Goal: Task Accomplishment & Management: Manage account settings

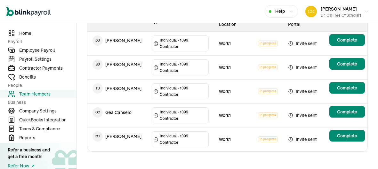
scroll to position [102, 0]
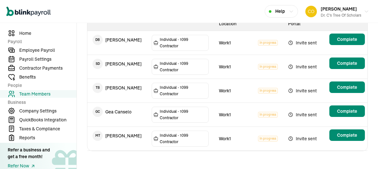
click at [311, 115] on span "Invite sent" at bounding box center [305, 115] width 34 height 8
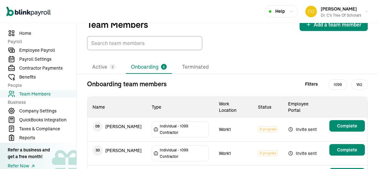
scroll to position [0, 0]
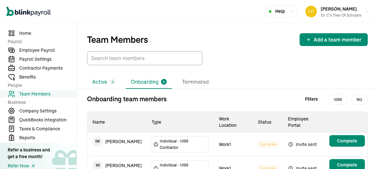
click at [105, 88] on li "Active 2" at bounding box center [104, 82] width 34 height 13
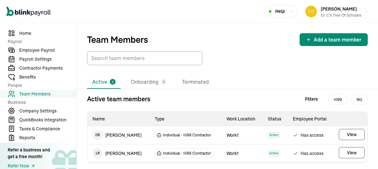
scroll to position [13, 0]
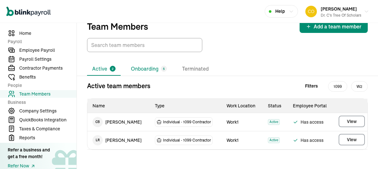
click at [145, 71] on li "Onboarding 5" at bounding box center [149, 68] width 46 height 13
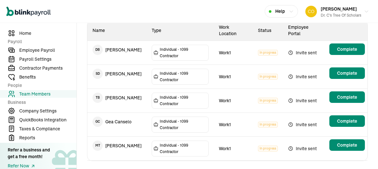
scroll to position [102, 0]
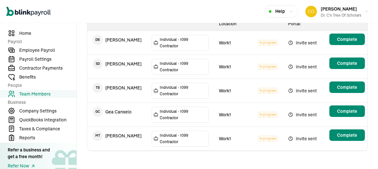
click at [300, 90] on span "Invite sent" at bounding box center [305, 91] width 34 height 8
click at [123, 88] on td "T B [PERSON_NAME]" at bounding box center [116, 88] width 59 height 18
click at [347, 91] on main "Team Members Add a team member Active 2 Onboarding 5 Terminated Onboarding team…" at bounding box center [227, 46] width 301 height 251
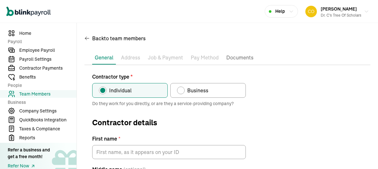
click at [48, 97] on span "Team Members" at bounding box center [47, 94] width 57 height 7
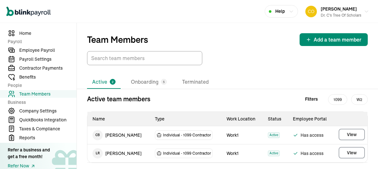
click at [48, 96] on span "Team Members" at bounding box center [47, 94] width 57 height 7
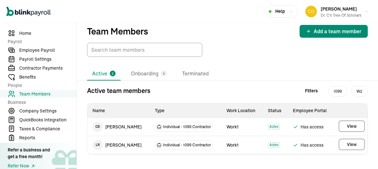
scroll to position [13, 0]
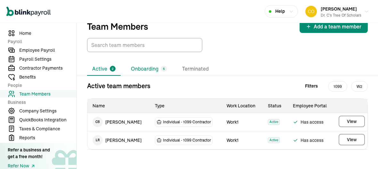
click at [154, 74] on li "Onboarding 5" at bounding box center [149, 68] width 46 height 13
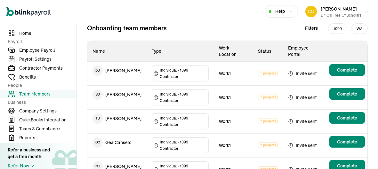
scroll to position [74, 0]
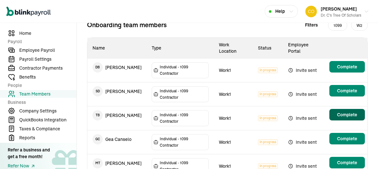
click at [343, 113] on main "Team Members Add a team member Active 2 Onboarding 5 Terminated Onboarding team…" at bounding box center [227, 74] width 301 height 251
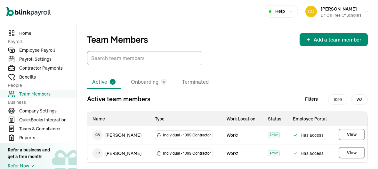
scroll to position [13, 0]
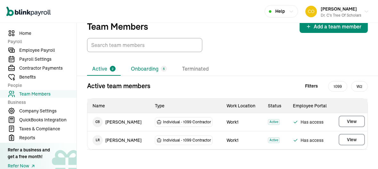
click at [161, 70] on div "5" at bounding box center [164, 69] width 6 height 6
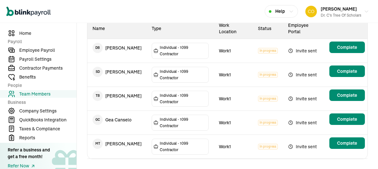
scroll to position [95, 0]
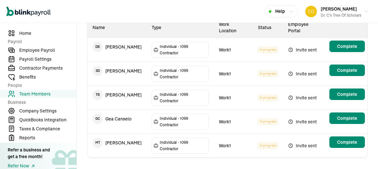
click at [304, 98] on span "Invite sent" at bounding box center [305, 98] width 34 height 8
click at [304, 99] on span "Invite sent" at bounding box center [305, 98] width 34 height 8
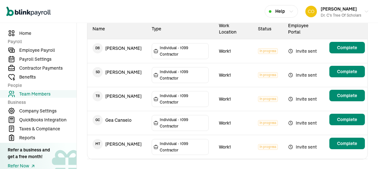
scroll to position [102, 0]
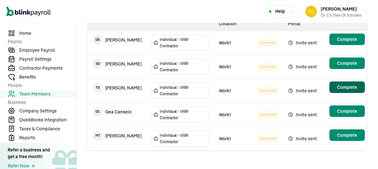
click at [345, 89] on main "Team Members Add a team member Active 2 Onboarding 5 Terminated Onboarding team…" at bounding box center [227, 46] width 301 height 251
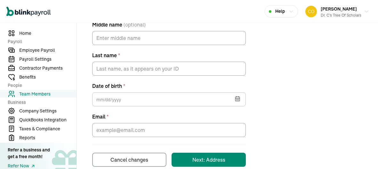
scroll to position [156, 0]
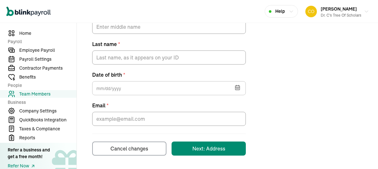
click at [120, 151] on div "Cancel changes" at bounding box center [129, 149] width 38 height 8
click at [118, 155] on button "Cancel changes" at bounding box center [129, 149] width 74 height 14
click at [114, 153] on button "Cancel changes" at bounding box center [129, 149] width 74 height 14
click at [127, 152] on button "Cancel changes" at bounding box center [129, 149] width 74 height 14
click at [126, 151] on div "Cancel changes" at bounding box center [129, 149] width 38 height 8
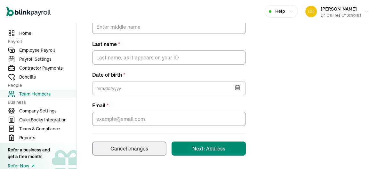
click at [144, 154] on button "Cancel changes" at bounding box center [129, 149] width 74 height 14
click at [121, 150] on div "Cancel changes" at bounding box center [129, 149] width 38 height 8
click at [136, 150] on div "Cancel changes" at bounding box center [129, 149] width 38 height 8
click at [128, 147] on div "Cancel changes" at bounding box center [129, 149] width 38 height 8
click at [125, 146] on div "Cancel changes" at bounding box center [129, 149] width 38 height 8
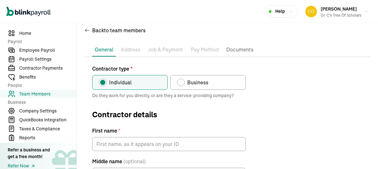
scroll to position [0, 0]
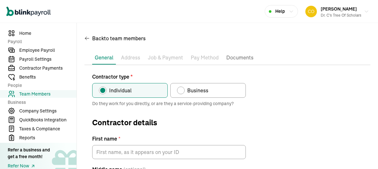
click at [44, 96] on span "Team Members" at bounding box center [47, 94] width 57 height 7
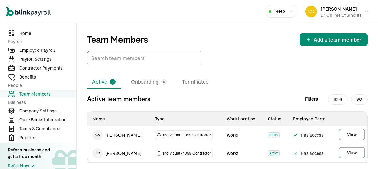
scroll to position [13, 0]
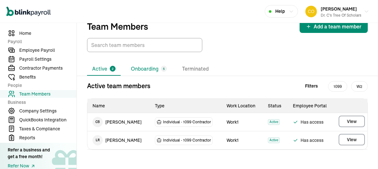
click at [157, 70] on li "Onboarding 5" at bounding box center [149, 68] width 46 height 13
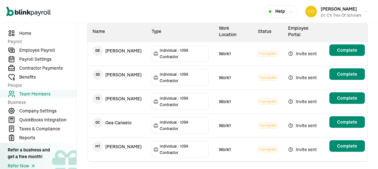
scroll to position [102, 0]
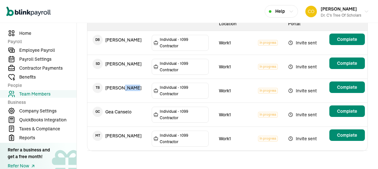
click at [309, 92] on span "Invite sent" at bounding box center [305, 91] width 34 height 8
click at [299, 87] on span "Invite sent" at bounding box center [305, 91] width 34 height 8
click at [299, 91] on span "Invite sent" at bounding box center [305, 91] width 34 height 8
click at [345, 88] on main "Team Members Add a team member Active 2 Onboarding 5 Terminated Onboarding team…" at bounding box center [227, 46] width 301 height 251
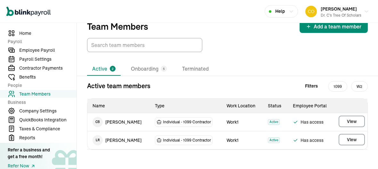
scroll to position [13, 0]
click at [140, 66] on li "Onboarding 5" at bounding box center [149, 68] width 46 height 13
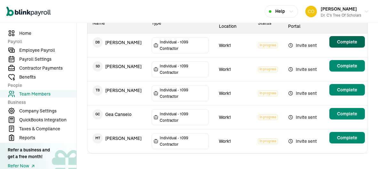
scroll to position [100, 0]
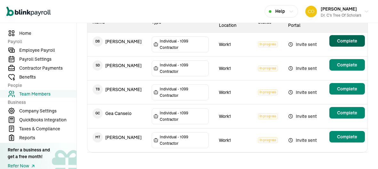
click at [127, 94] on td "T B Tamara Banks" at bounding box center [116, 90] width 59 height 18
click at [130, 92] on td "T B Tamara Banks" at bounding box center [116, 90] width 59 height 18
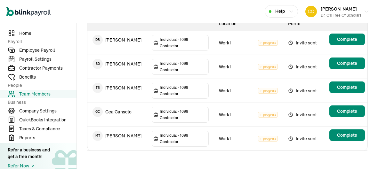
click at [176, 90] on span "Individual - 1099 Contractor" at bounding box center [184, 91] width 48 height 13
click at [227, 98] on td "Work1" at bounding box center [233, 91] width 39 height 24
click at [259, 93] on td "In progress" at bounding box center [268, 91] width 30 height 24
click at [294, 97] on td "Invite sent" at bounding box center [305, 91] width 44 height 24
click at [350, 89] on main "Team Members Add a team member Active 2 Onboarding 5 Terminated Onboarding team…" at bounding box center [227, 46] width 301 height 251
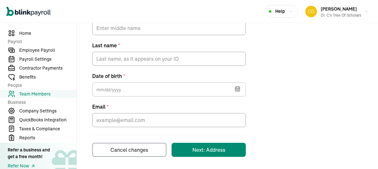
scroll to position [156, 0]
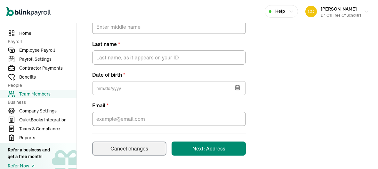
click at [137, 148] on div "Cancel changes" at bounding box center [129, 149] width 38 height 8
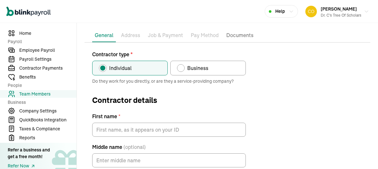
scroll to position [22, 0]
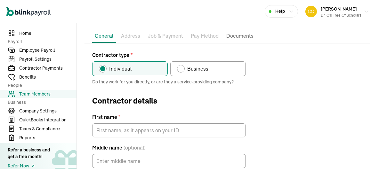
click at [236, 34] on p "Documents" at bounding box center [239, 36] width 27 height 8
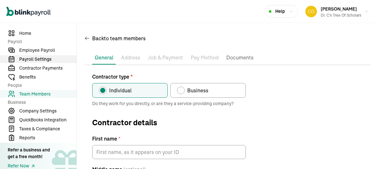
click at [55, 58] on span "Payroll Settings" at bounding box center [47, 59] width 57 height 7
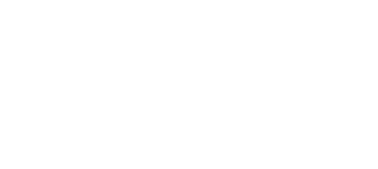
click at [48, 0] on html "Open main menu Help Bianca Comeaux Dr. C's Tree of Scholars Home Payroll Employ…" at bounding box center [189, 0] width 378 height 0
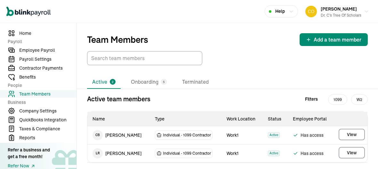
scroll to position [13, 0]
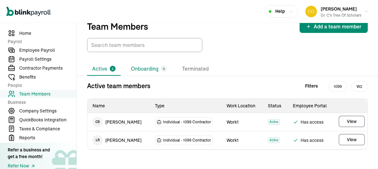
click at [145, 71] on li "Onboarding 5" at bounding box center [149, 68] width 46 height 13
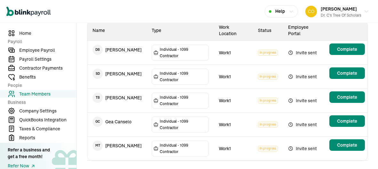
scroll to position [102, 0]
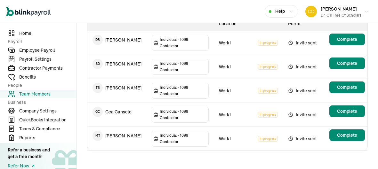
click at [300, 90] on span "Invite sent" at bounding box center [305, 91] width 34 height 8
click at [123, 88] on td "T B [PERSON_NAME]" at bounding box center [116, 88] width 59 height 18
click at [347, 91] on main "Team Members Add a team member Active 2 Onboarding 5 Terminated Onboarding team…" at bounding box center [227, 46] width 301 height 251
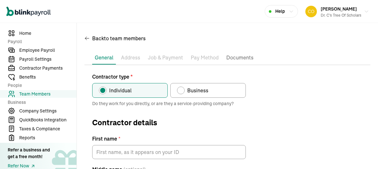
click at [48, 97] on span "Team Members" at bounding box center [47, 94] width 57 height 7
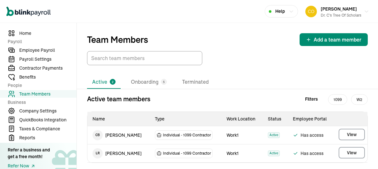
click at [48, 96] on span "Team Members" at bounding box center [47, 94] width 57 height 7
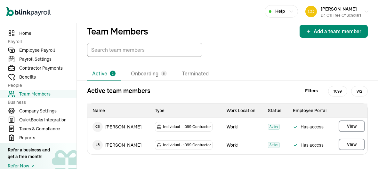
scroll to position [13, 0]
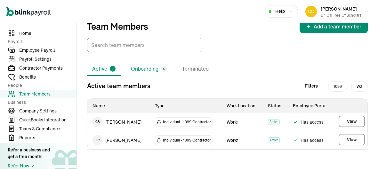
click at [154, 74] on li "Onboarding 5" at bounding box center [149, 68] width 46 height 13
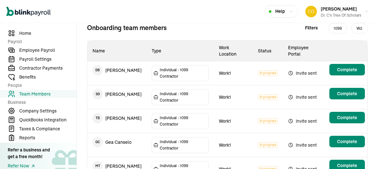
scroll to position [74, 0]
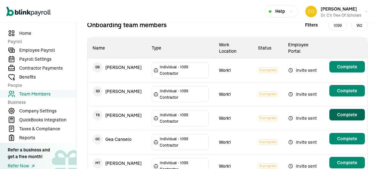
click at [343, 113] on main "Team Members Add a team member Active 2 Onboarding 5 Terminated Onboarding team…" at bounding box center [227, 74] width 301 height 251
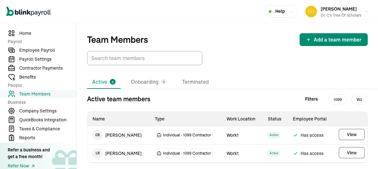
scroll to position [13, 0]
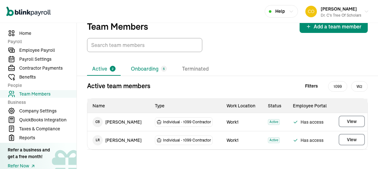
click at [161, 70] on div "5" at bounding box center [164, 69] width 6 height 6
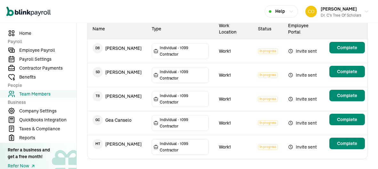
scroll to position [95, 0]
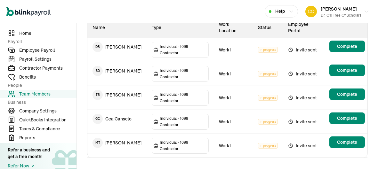
click at [304, 98] on span "Invite sent" at bounding box center [305, 98] width 34 height 8
click at [304, 99] on span "Invite sent" at bounding box center [305, 98] width 34 height 8
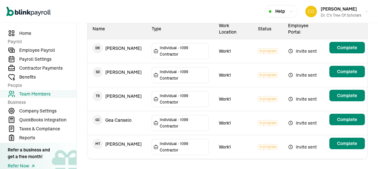
scroll to position [102, 0]
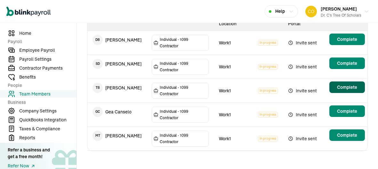
click at [345, 89] on main "Team Members Add a team member Active 2 Onboarding 5 Terminated Onboarding team…" at bounding box center [227, 46] width 301 height 251
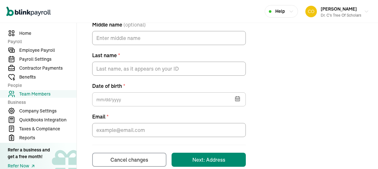
scroll to position [156, 0]
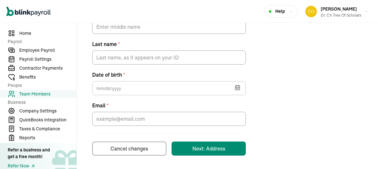
click at [120, 151] on div "Cancel changes" at bounding box center [129, 149] width 38 height 8
click at [118, 155] on button "Cancel changes" at bounding box center [129, 149] width 74 height 14
click at [114, 153] on button "Cancel changes" at bounding box center [129, 149] width 74 height 14
click at [127, 152] on button "Cancel changes" at bounding box center [129, 149] width 74 height 14
click at [126, 151] on div "Cancel changes" at bounding box center [129, 149] width 38 height 8
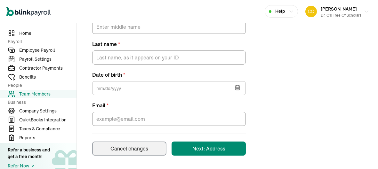
click at [144, 154] on button "Cancel changes" at bounding box center [129, 149] width 74 height 14
click at [121, 150] on div "Cancel changes" at bounding box center [129, 149] width 38 height 8
click at [136, 150] on div "Cancel changes" at bounding box center [129, 149] width 38 height 8
click at [128, 147] on div "Cancel changes" at bounding box center [129, 149] width 38 height 8
click at [125, 146] on div "Cancel changes" at bounding box center [129, 149] width 38 height 8
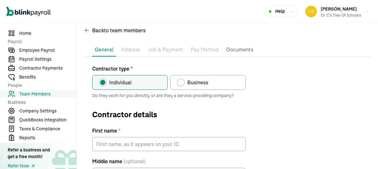
scroll to position [0, 0]
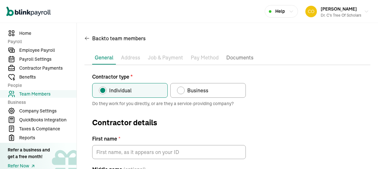
click at [44, 96] on span "Team Members" at bounding box center [47, 94] width 57 height 7
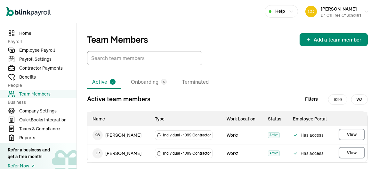
scroll to position [13, 0]
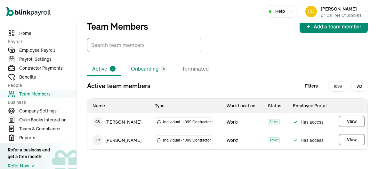
click at [157, 70] on li "Onboarding 5" at bounding box center [149, 68] width 46 height 13
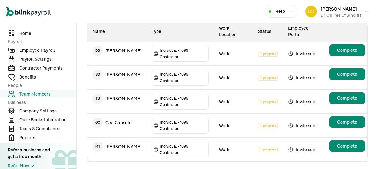
scroll to position [102, 0]
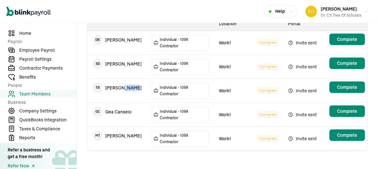
click at [309, 92] on span "Invite sent" at bounding box center [305, 91] width 34 height 8
click at [299, 87] on span "Invite sent" at bounding box center [305, 91] width 34 height 8
click at [299, 91] on span "Invite sent" at bounding box center [305, 91] width 34 height 8
click at [345, 88] on main "Team Members Add a team member Active 2 Onboarding 5 Terminated Onboarding team…" at bounding box center [227, 46] width 301 height 251
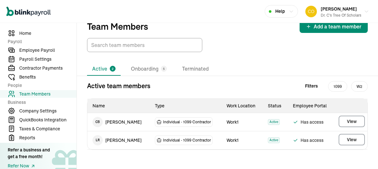
scroll to position [13, 0]
click at [140, 66] on li "Onboarding 5" at bounding box center [149, 68] width 46 height 13
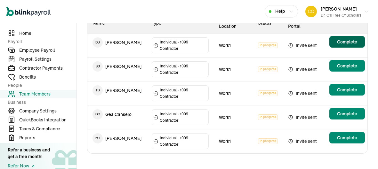
scroll to position [100, 0]
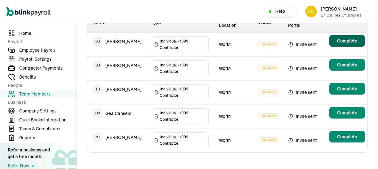
click at [127, 94] on td "T B Tamara Banks" at bounding box center [116, 90] width 59 height 18
click at [130, 92] on td "T B Tamara Banks" at bounding box center [116, 90] width 59 height 18
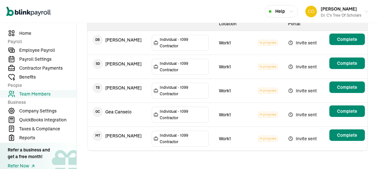
click at [176, 90] on span "Individual - 1099 Contractor" at bounding box center [184, 91] width 48 height 13
click at [227, 98] on td "Work1" at bounding box center [233, 91] width 39 height 24
click at [259, 93] on td "In progress" at bounding box center [268, 91] width 30 height 24
click at [294, 97] on td "Invite sent" at bounding box center [305, 91] width 44 height 24
click at [350, 89] on main "Team Members Add a team member Active 2 Onboarding 5 Terminated Onboarding team…" at bounding box center [227, 46] width 301 height 251
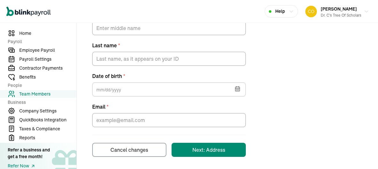
scroll to position [156, 0]
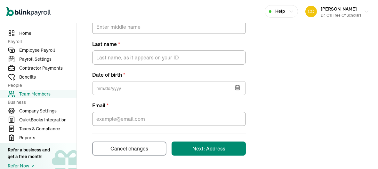
click at [137, 148] on div "Cancel changes" at bounding box center [129, 149] width 38 height 8
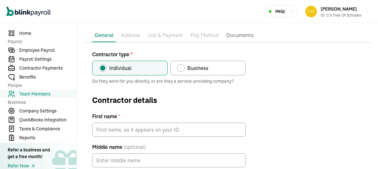
scroll to position [22, 0]
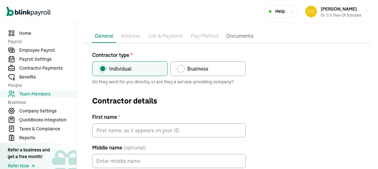
click at [236, 34] on p "Documents" at bounding box center [239, 36] width 27 height 8
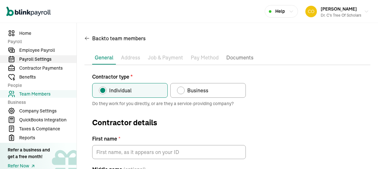
click at [55, 58] on span "Payroll Settings" at bounding box center [47, 59] width 57 height 7
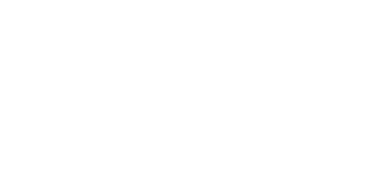
click at [48, 0] on html "Open main menu Help Bianca Comeaux Dr. C's Tree of Scholars Home Payroll Employ…" at bounding box center [189, 0] width 378 height 0
